Goal: Task Accomplishment & Management: Manage account settings

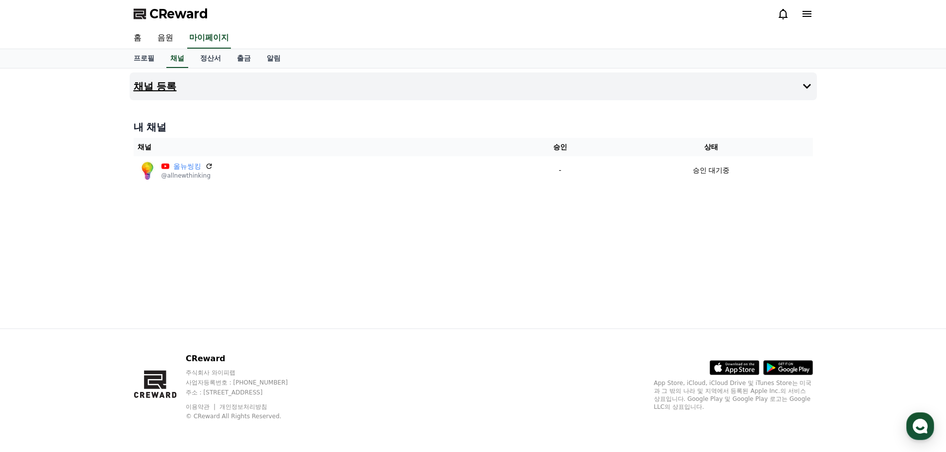
click at [810, 79] on button "채널 등록" at bounding box center [473, 86] width 687 height 28
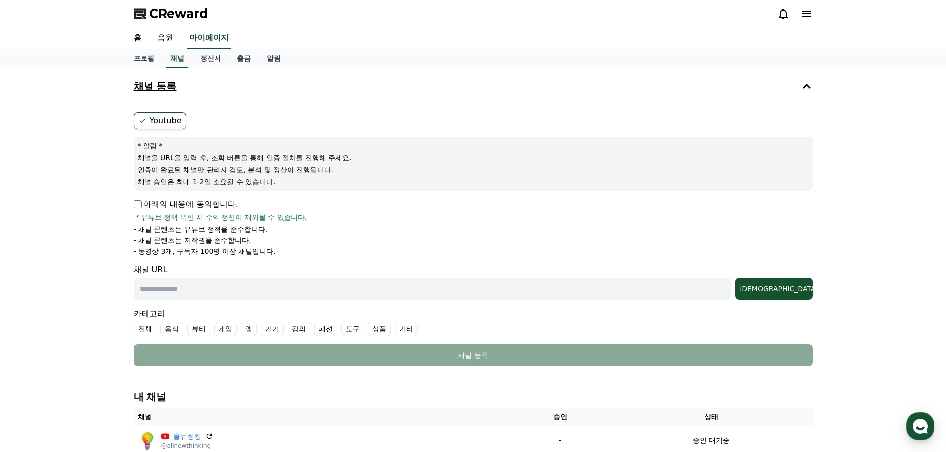
click at [806, 85] on icon at bounding box center [807, 86] width 8 height 5
